Goal: Entertainment & Leisure: Browse casually

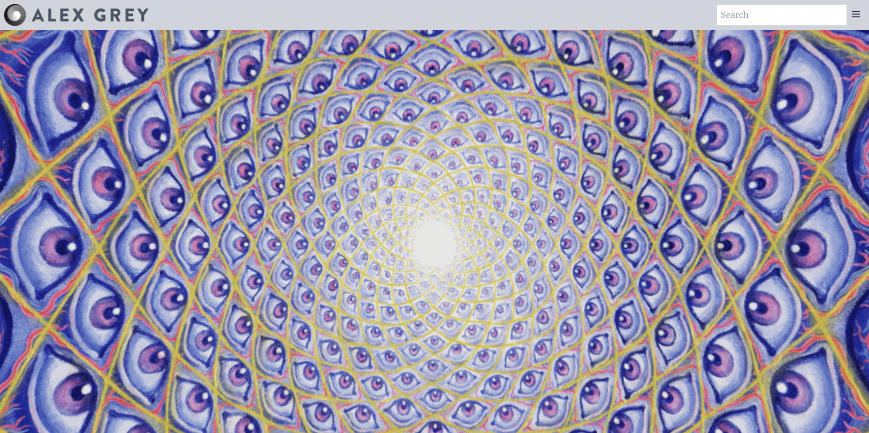
click at [857, 18] on icon at bounding box center [856, 13] width 11 height 11
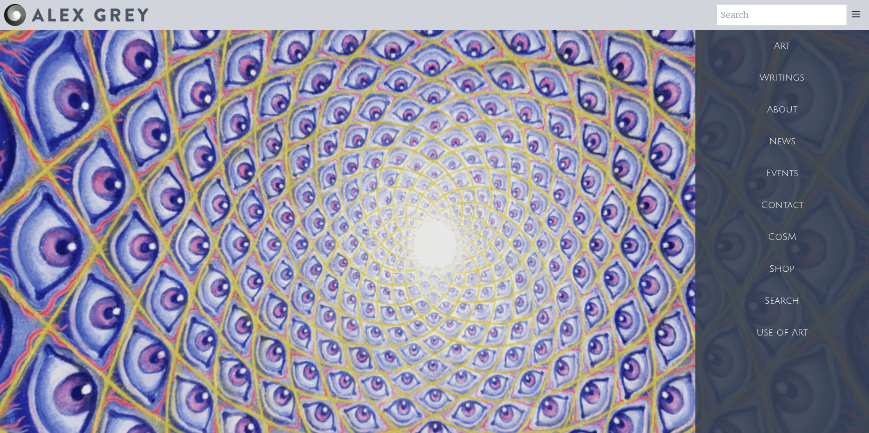
click at [790, 83] on div "Writings" at bounding box center [783, 78] width 174 height 32
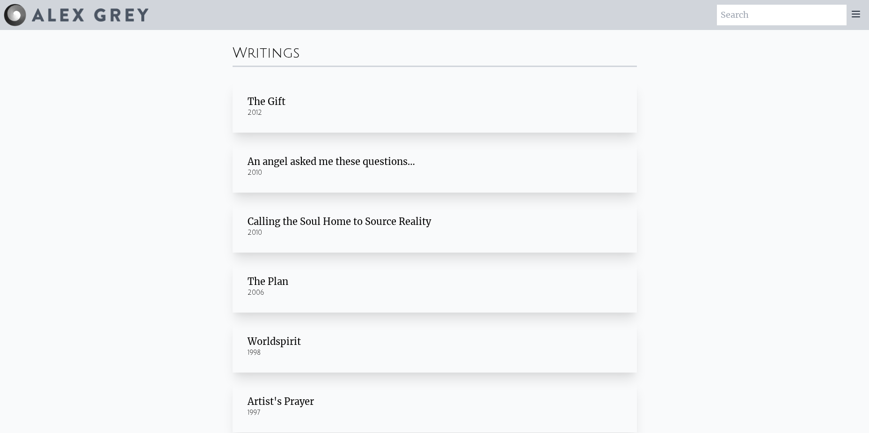
click at [855, 16] on icon at bounding box center [856, 14] width 7 height 6
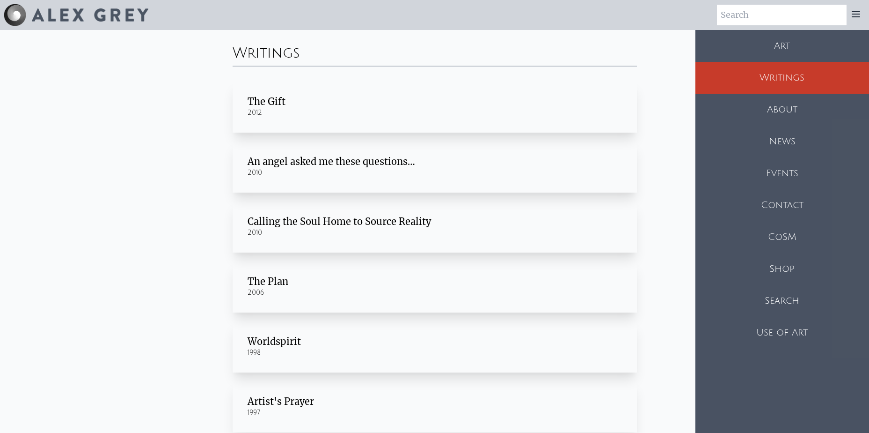
click at [782, 49] on div "Art" at bounding box center [783, 46] width 174 height 32
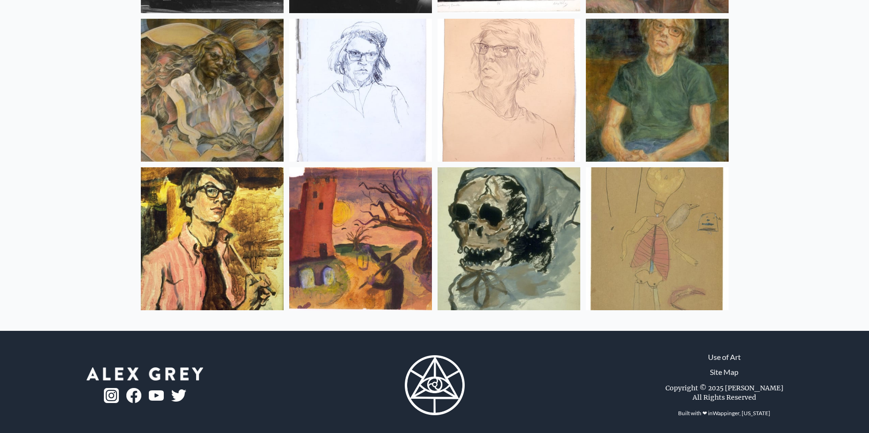
scroll to position [12410, 0]
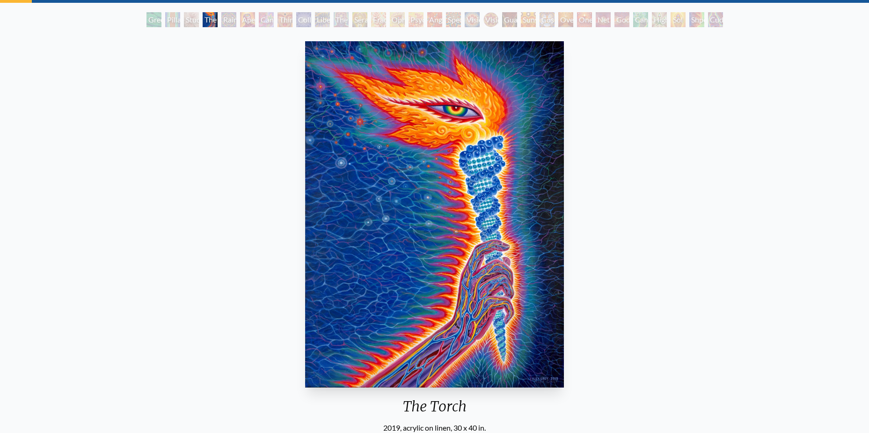
scroll to position [47, 0]
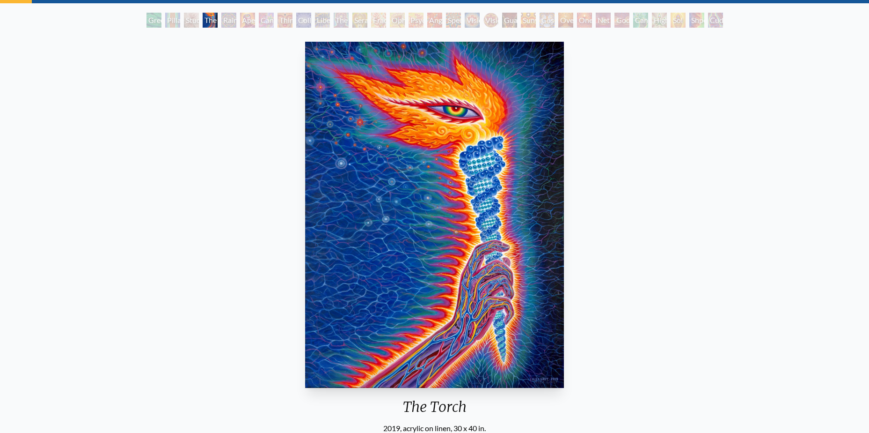
scroll to position [47, 0]
